Goal: Check status

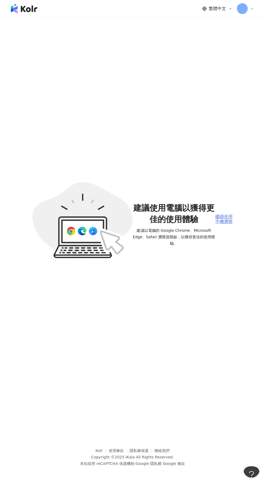
click at [215, 224] on div "繼續使用手機瀏覽" at bounding box center [223, 219] width 17 height 10
click at [224, 224] on div "繼續使用手機瀏覽" at bounding box center [223, 219] width 17 height 10
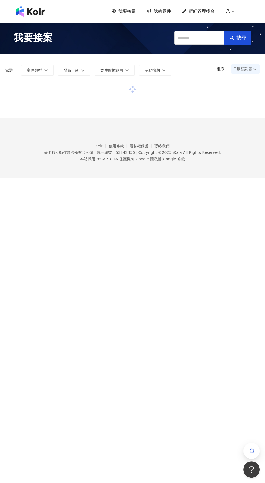
click at [158, 11] on span "我的案件" at bounding box center [161, 11] width 17 height 6
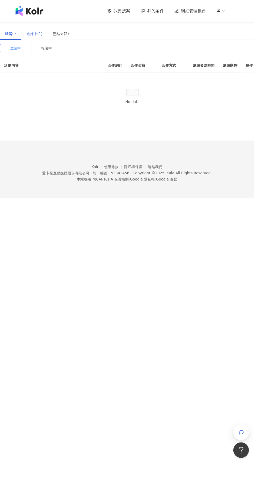
click at [35, 35] on div "進行中(1)" at bounding box center [36, 35] width 17 height 6
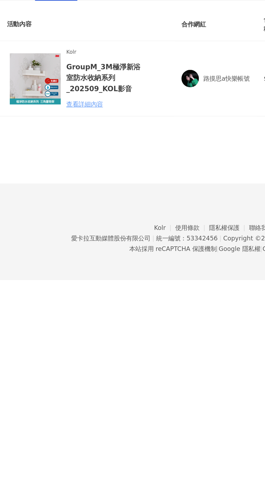
click at [69, 108] on div "查看詳細內容" at bounding box center [64, 106] width 47 height 6
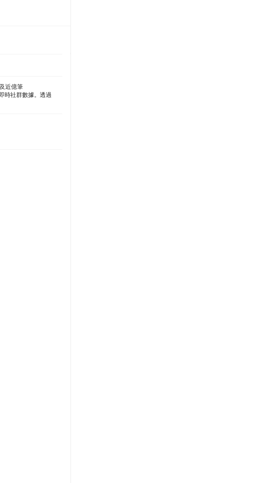
scroll to position [0, 71]
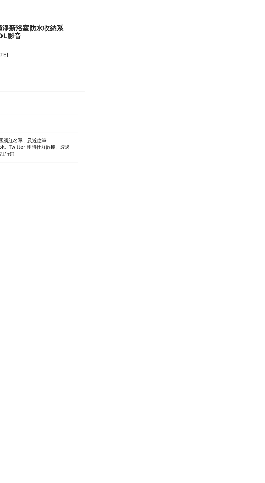
click at [213, 164] on div at bounding box center [132, 241] width 265 height 483
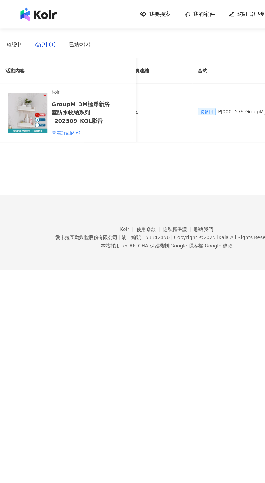
scroll to position [0, 97]
click at [185, 88] on div "PJ0001579 GroupM_3M極淨新浴室防水收納系列_202509_活動確認單" at bounding box center [230, 89] width 123 height 6
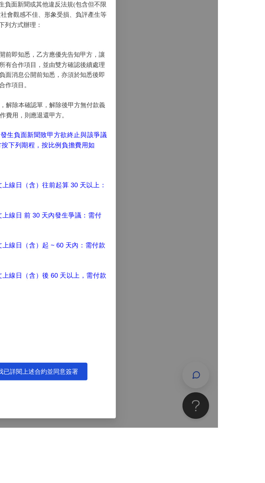
scroll to position [0, 0]
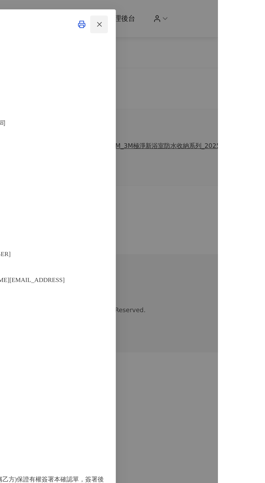
click at [194, 16] on line "button" at bounding box center [192, 15] width 2 height 2
